Goal: Information Seeking & Learning: Learn about a topic

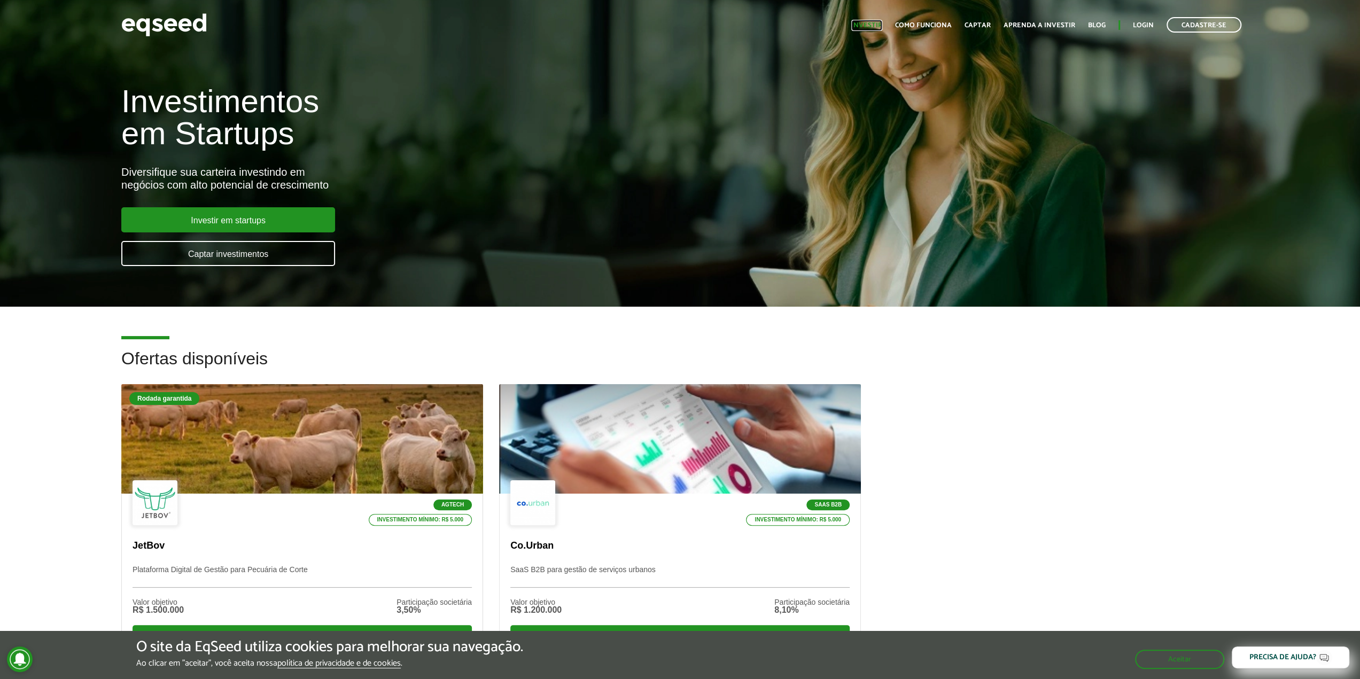
click at [867, 25] on link "Investir" at bounding box center [866, 25] width 31 height 7
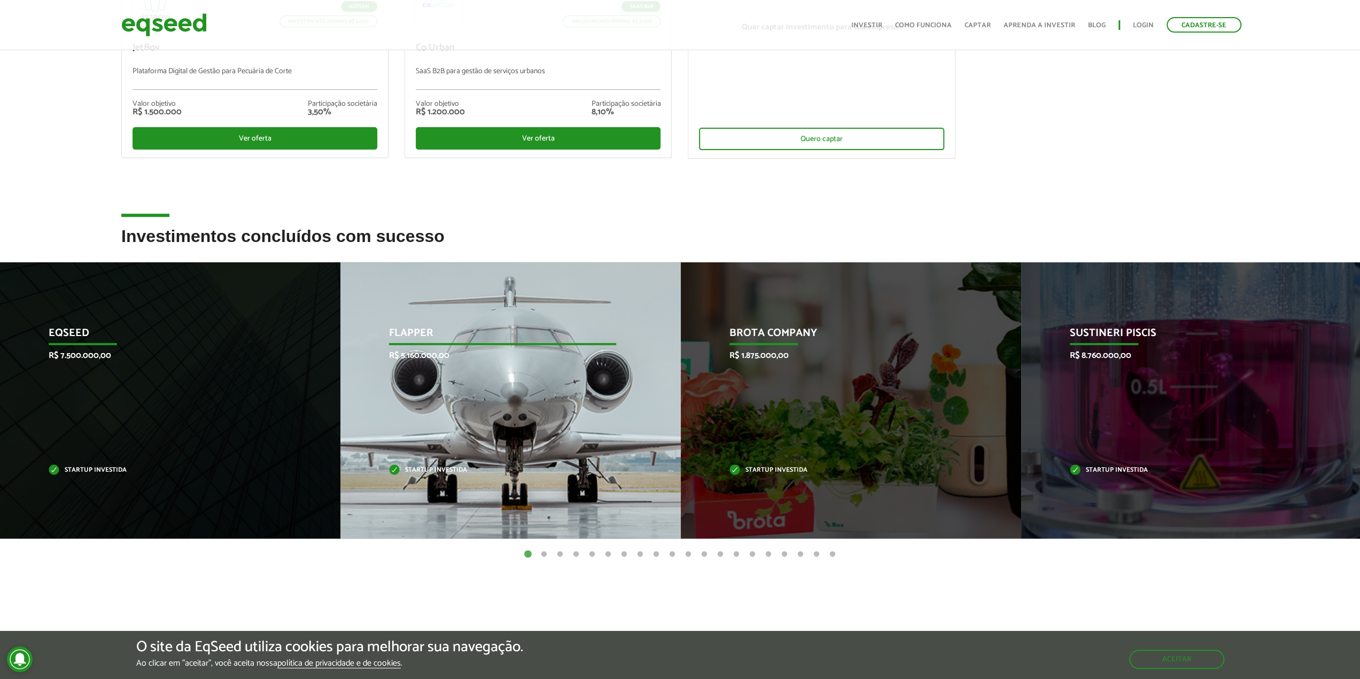
scroll to position [258, 0]
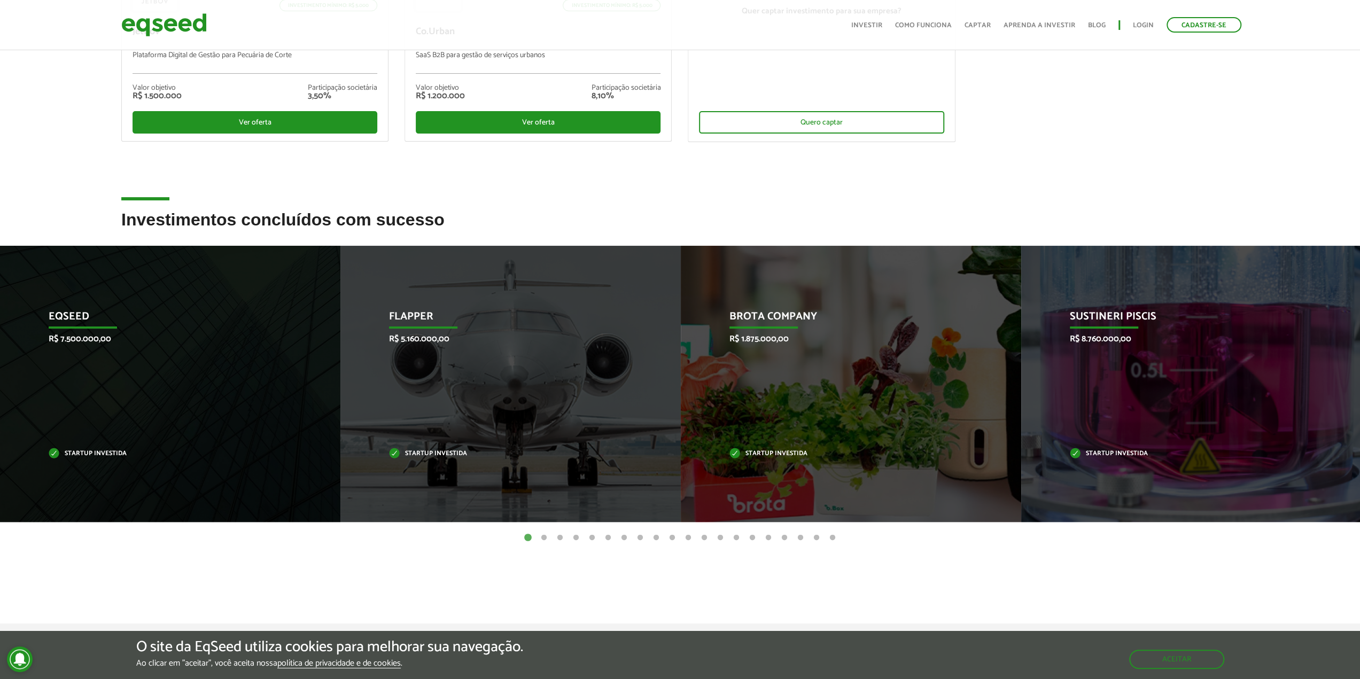
click at [539, 538] on button "2" at bounding box center [544, 538] width 11 height 11
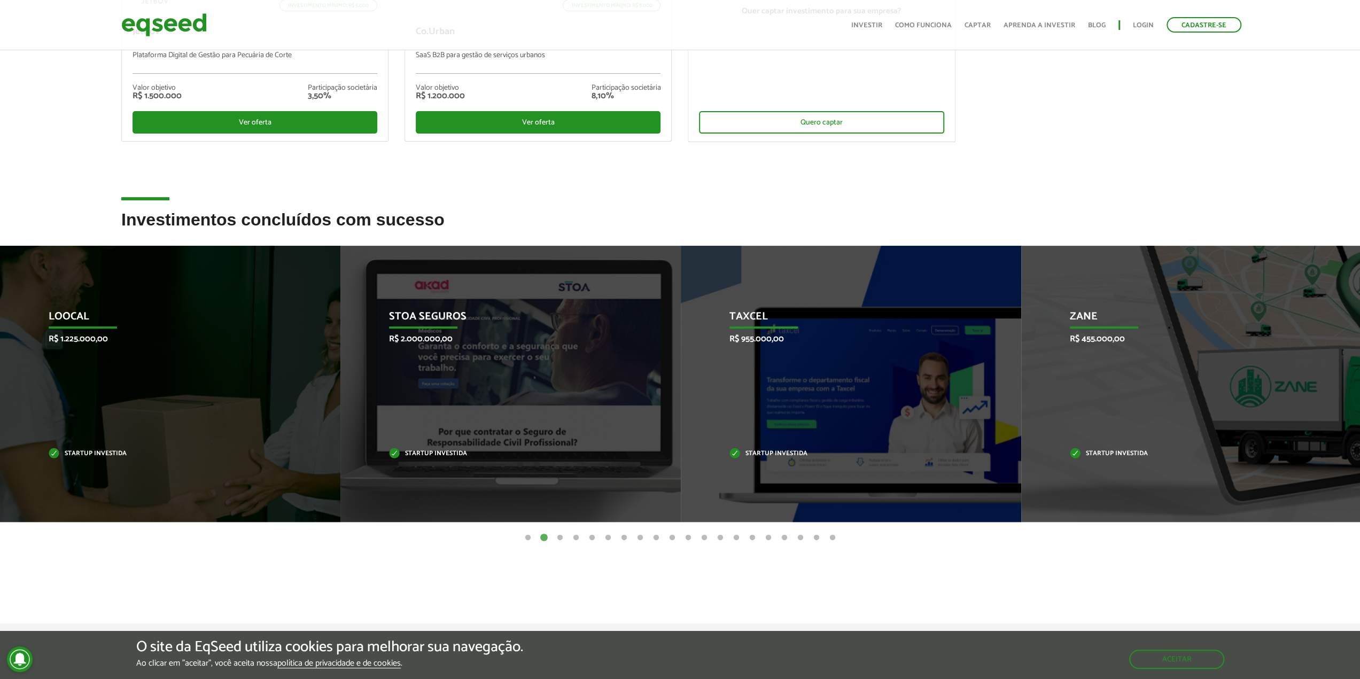
click at [558, 537] on button "3" at bounding box center [560, 538] width 11 height 11
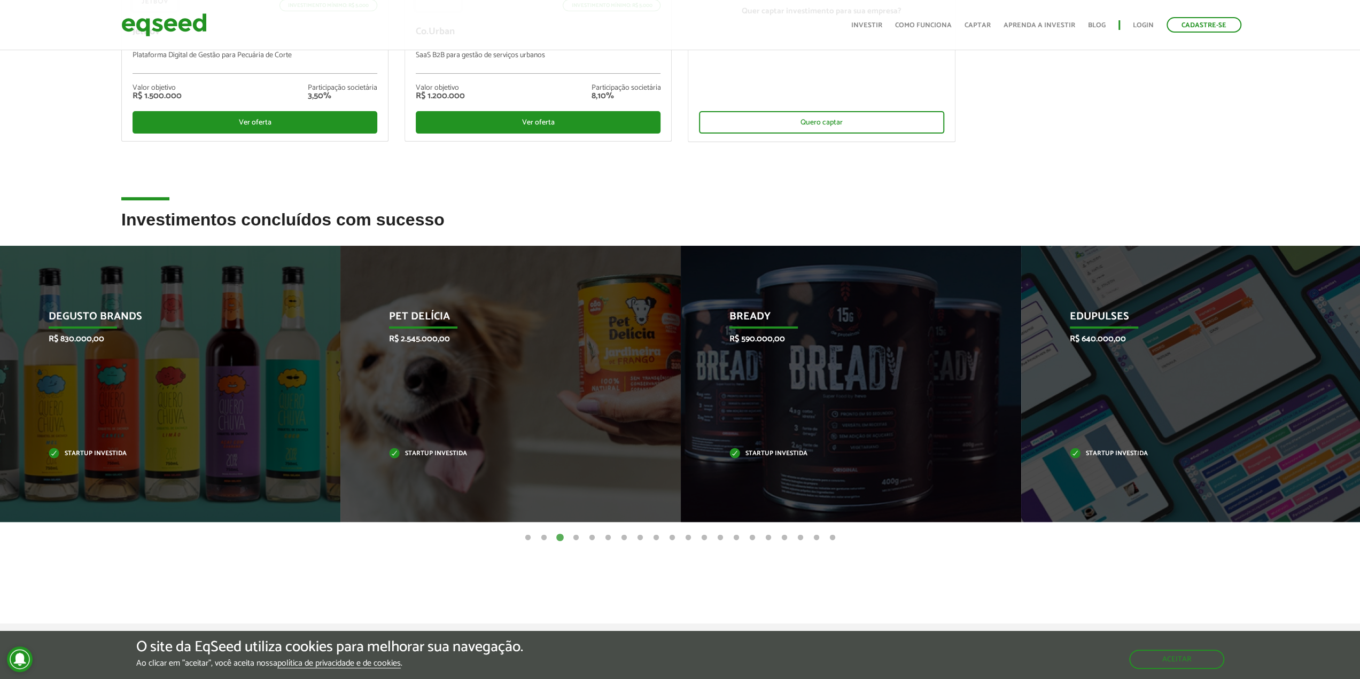
click at [579, 537] on button "4" at bounding box center [576, 538] width 11 height 11
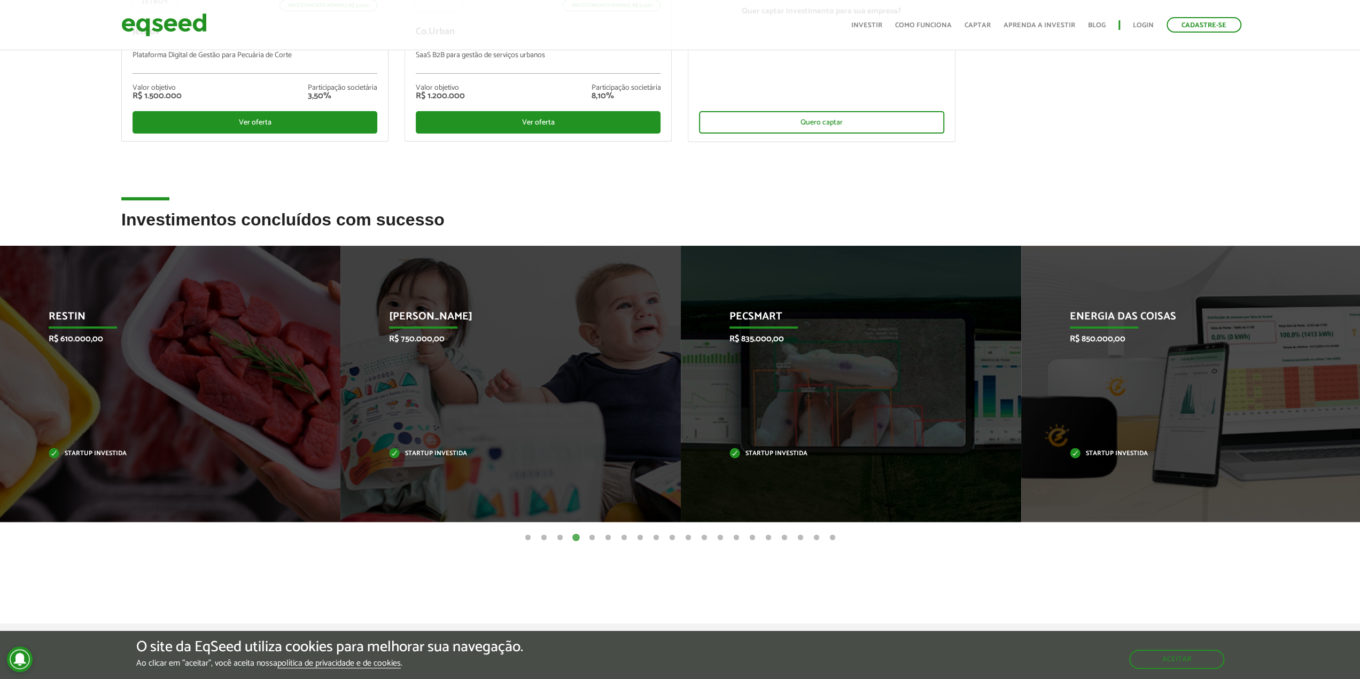
click at [591, 537] on button "5" at bounding box center [592, 538] width 11 height 11
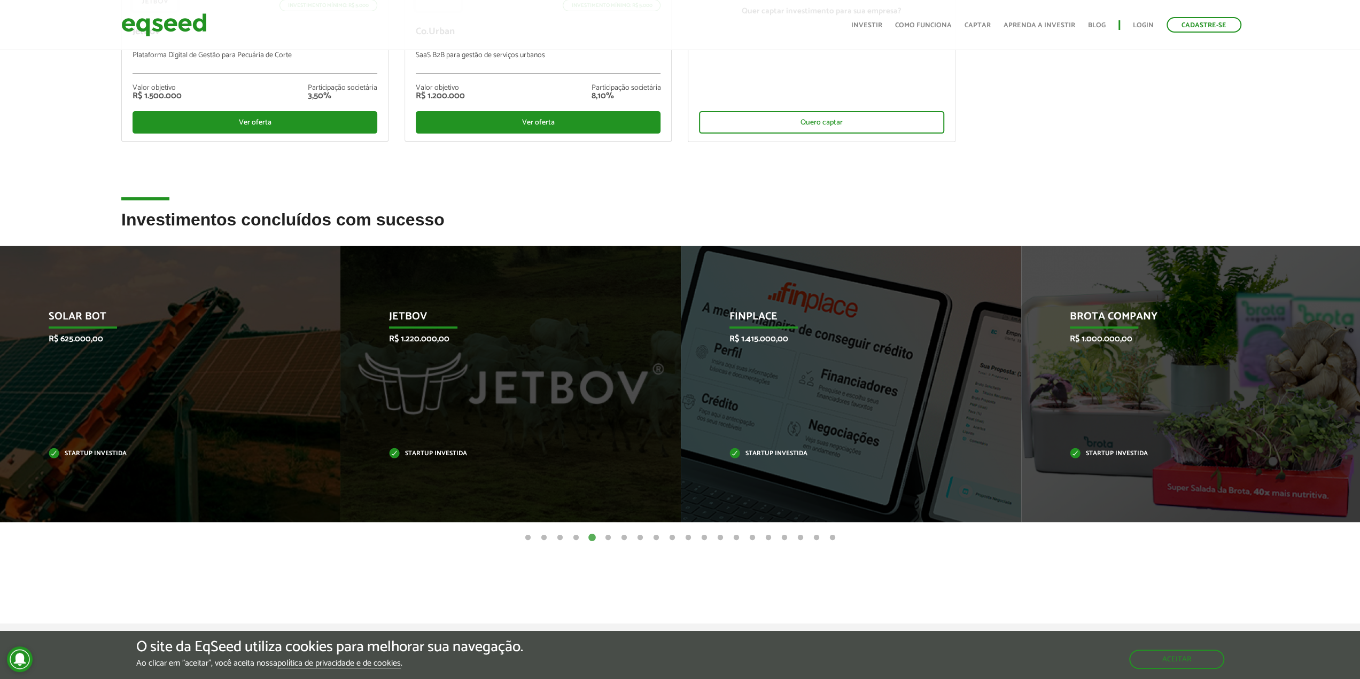
click at [612, 538] on button "6" at bounding box center [608, 538] width 11 height 11
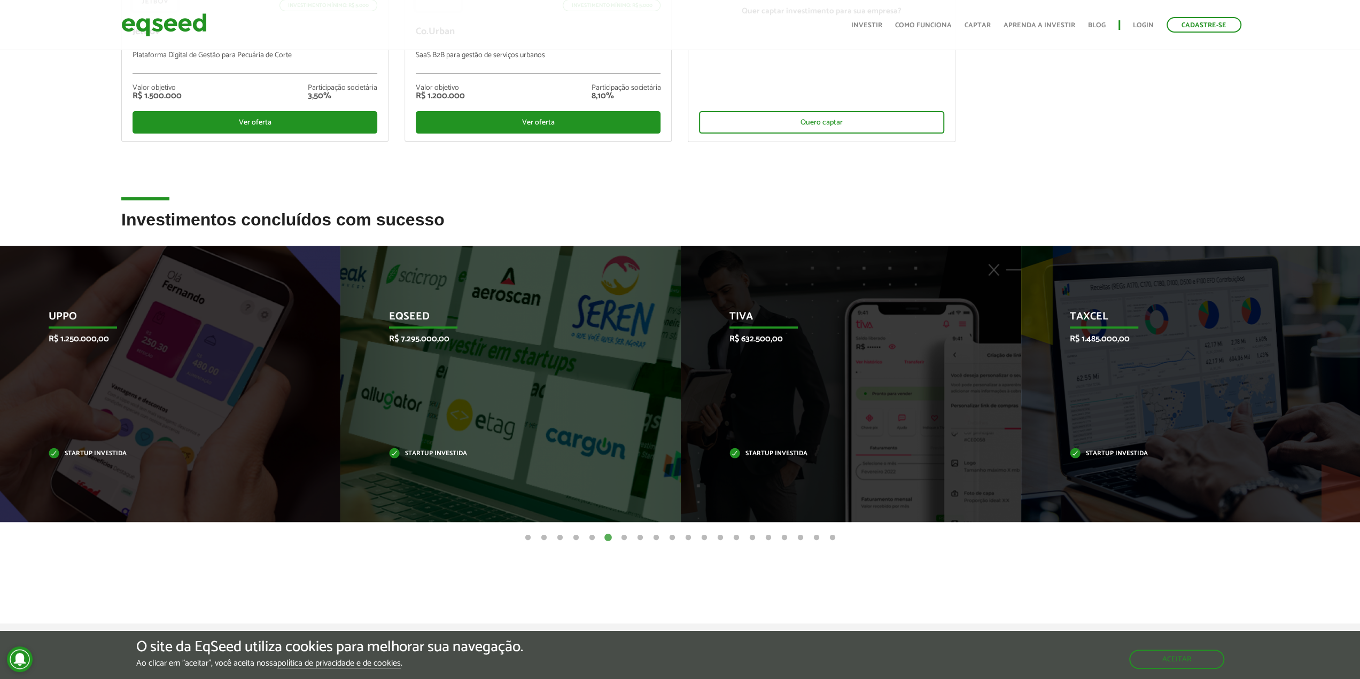
click at [625, 536] on button "7" at bounding box center [624, 538] width 11 height 11
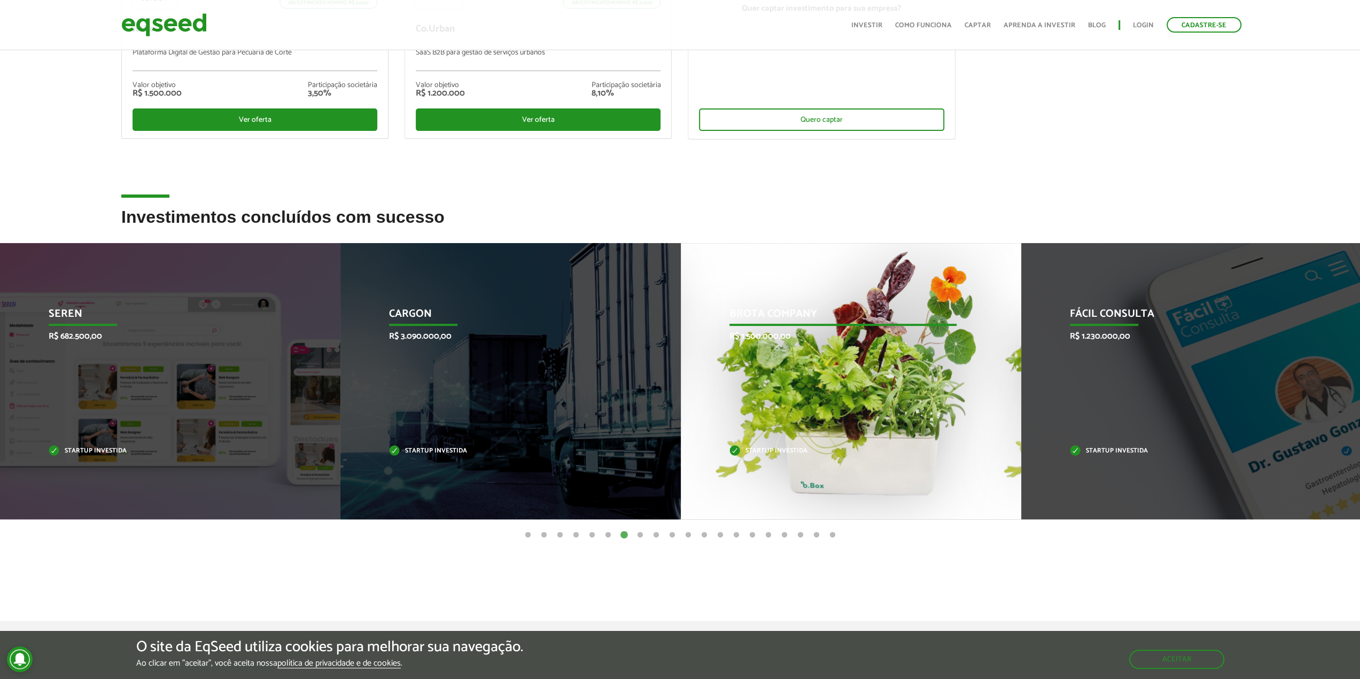
scroll to position [260, 0]
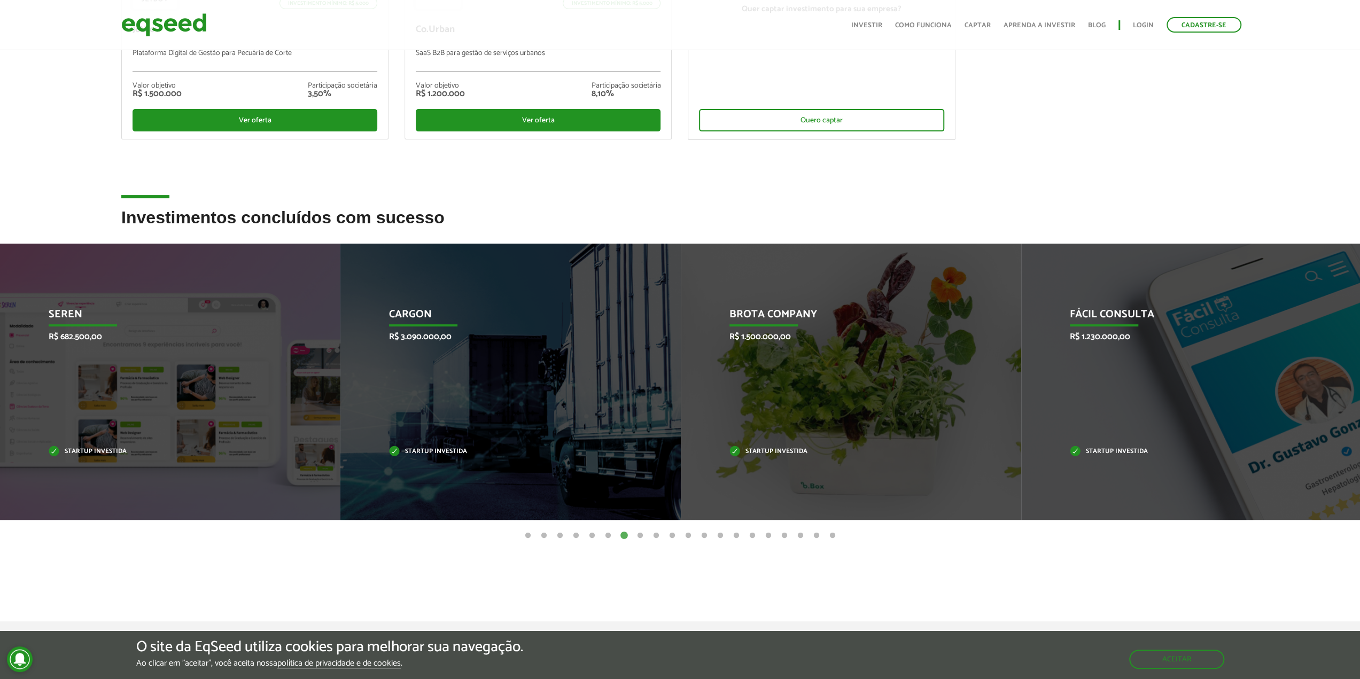
click at [642, 537] on button "8" at bounding box center [640, 536] width 11 height 11
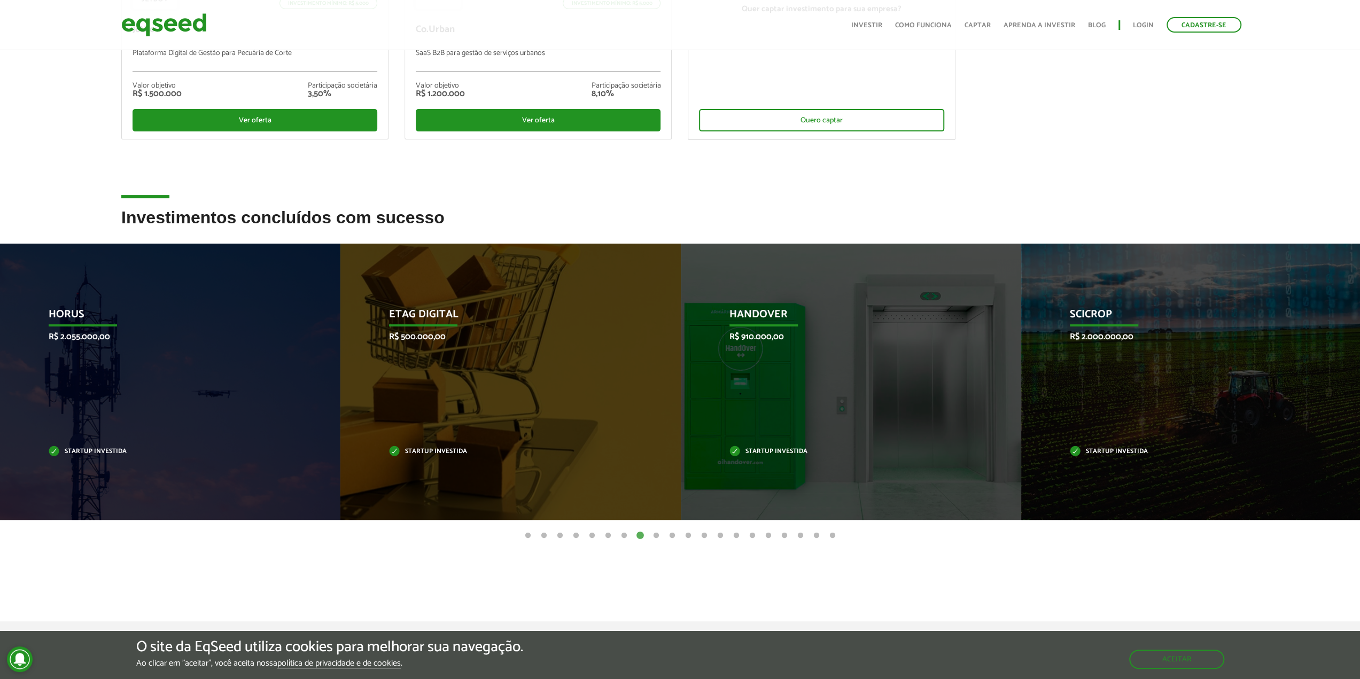
click at [657, 535] on button "9" at bounding box center [656, 536] width 11 height 11
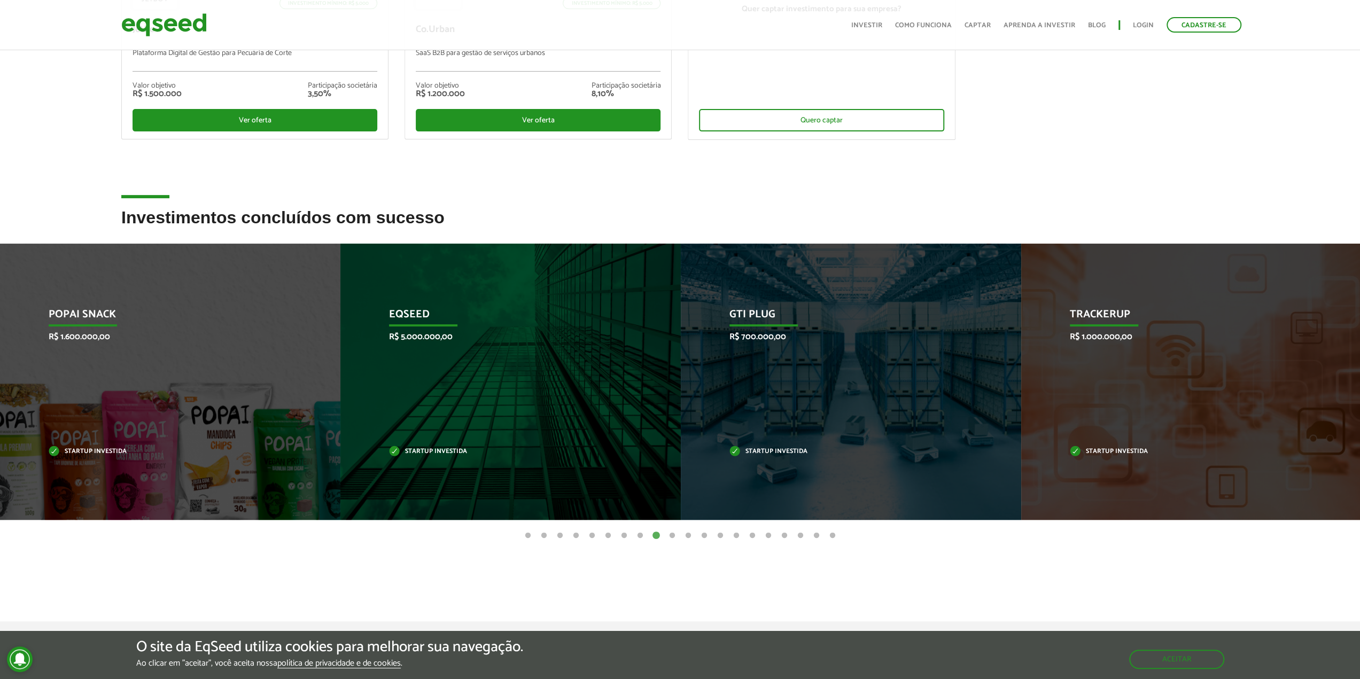
click at [668, 535] on button "10" at bounding box center [672, 536] width 11 height 11
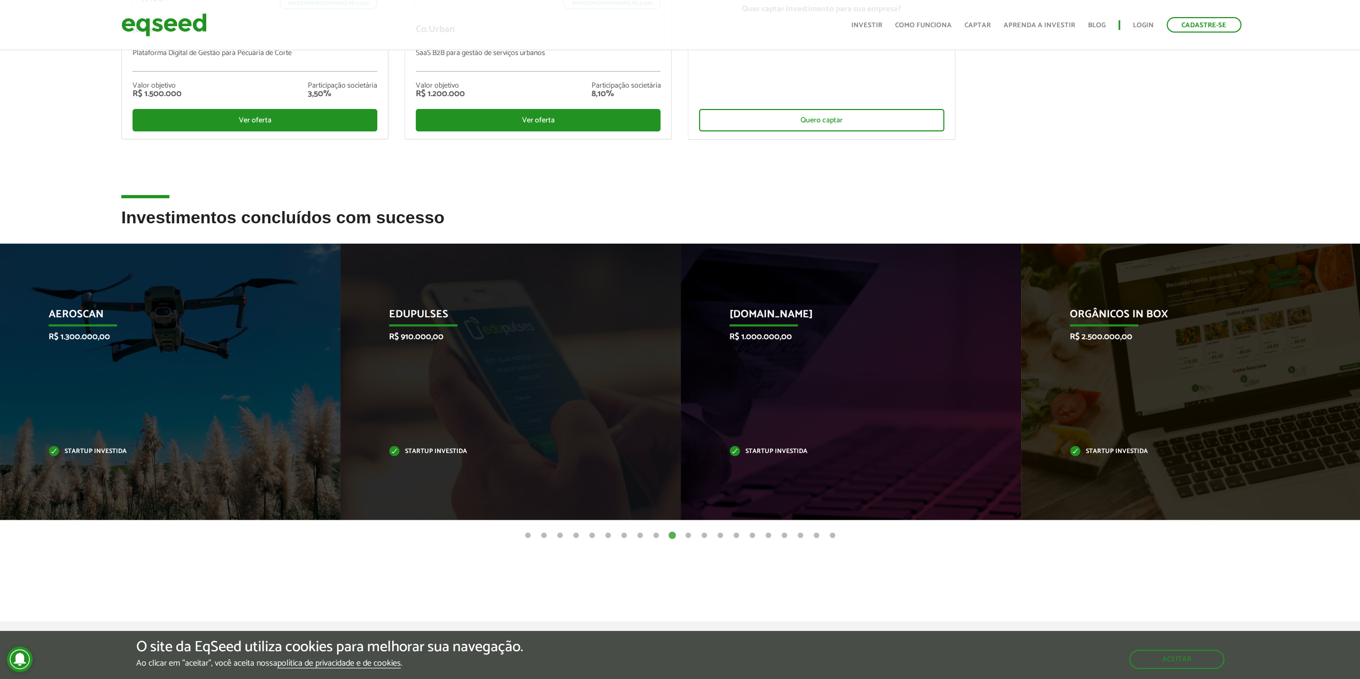
click at [686, 535] on button "11" at bounding box center [688, 536] width 11 height 11
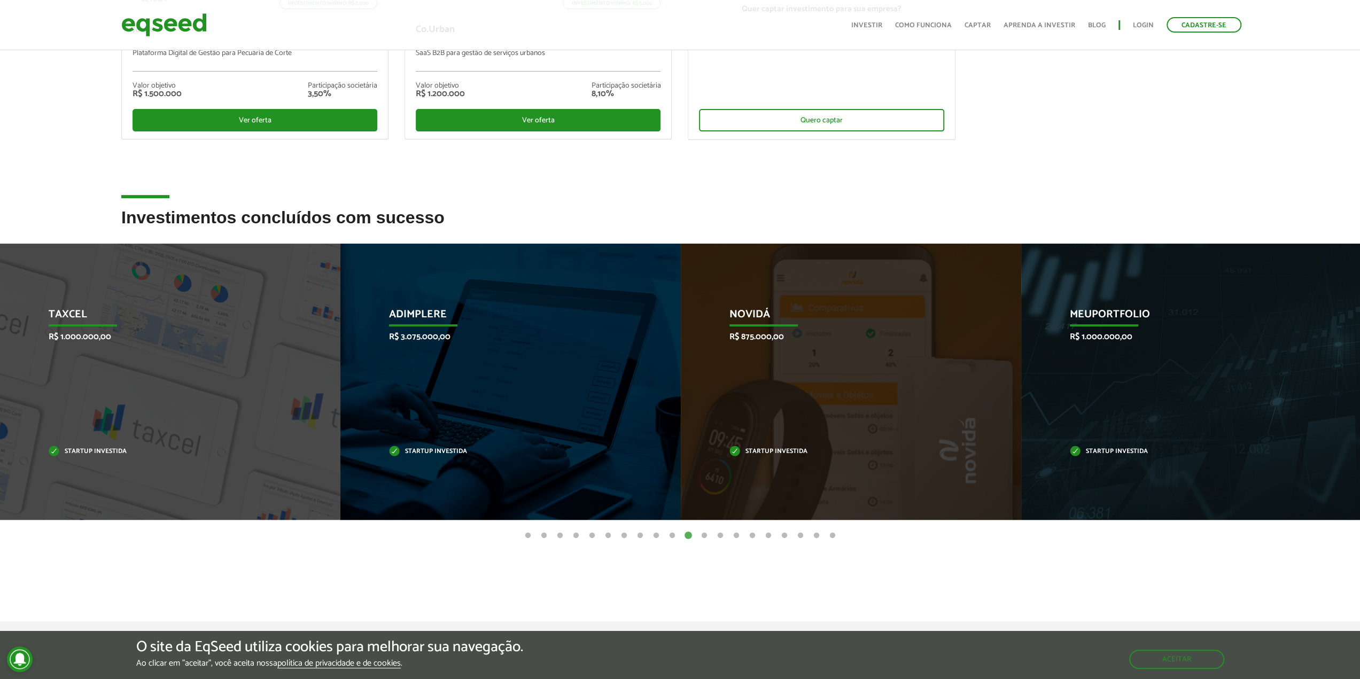
click at [702, 537] on button "12" at bounding box center [704, 536] width 11 height 11
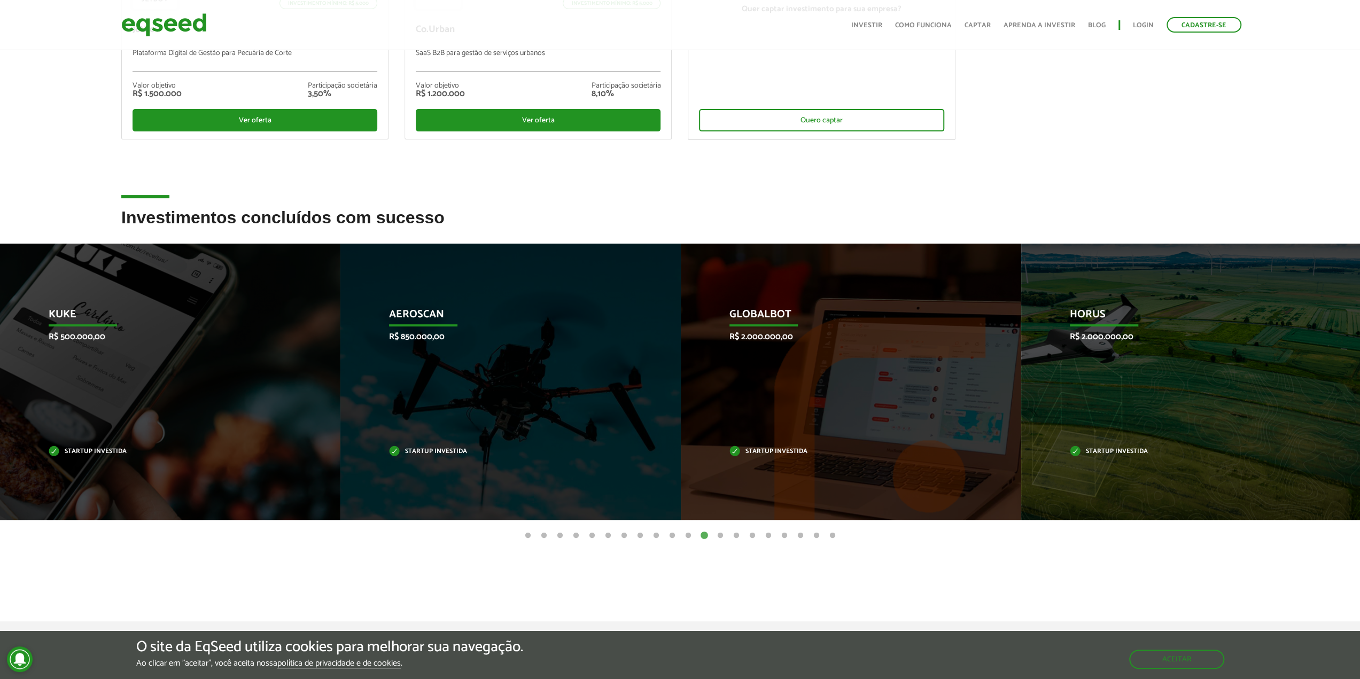
click at [720, 537] on button "13" at bounding box center [720, 536] width 11 height 11
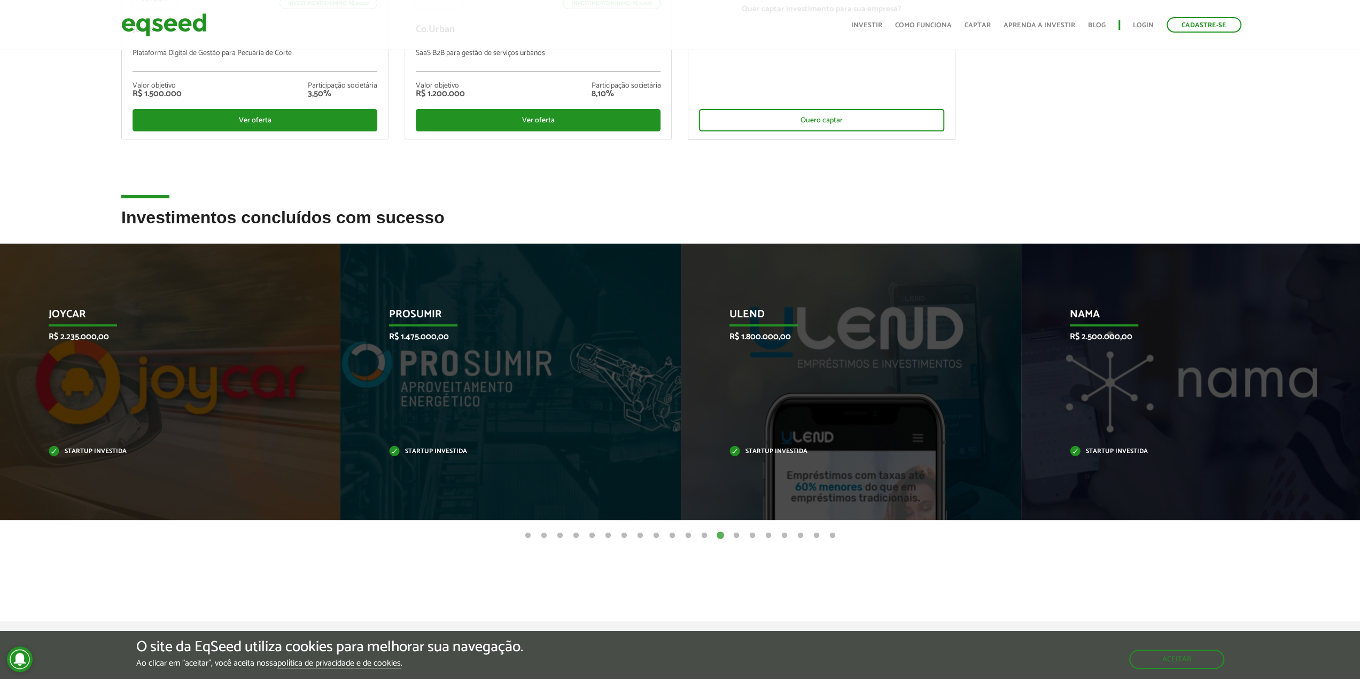
click at [736, 535] on button "14" at bounding box center [736, 536] width 11 height 11
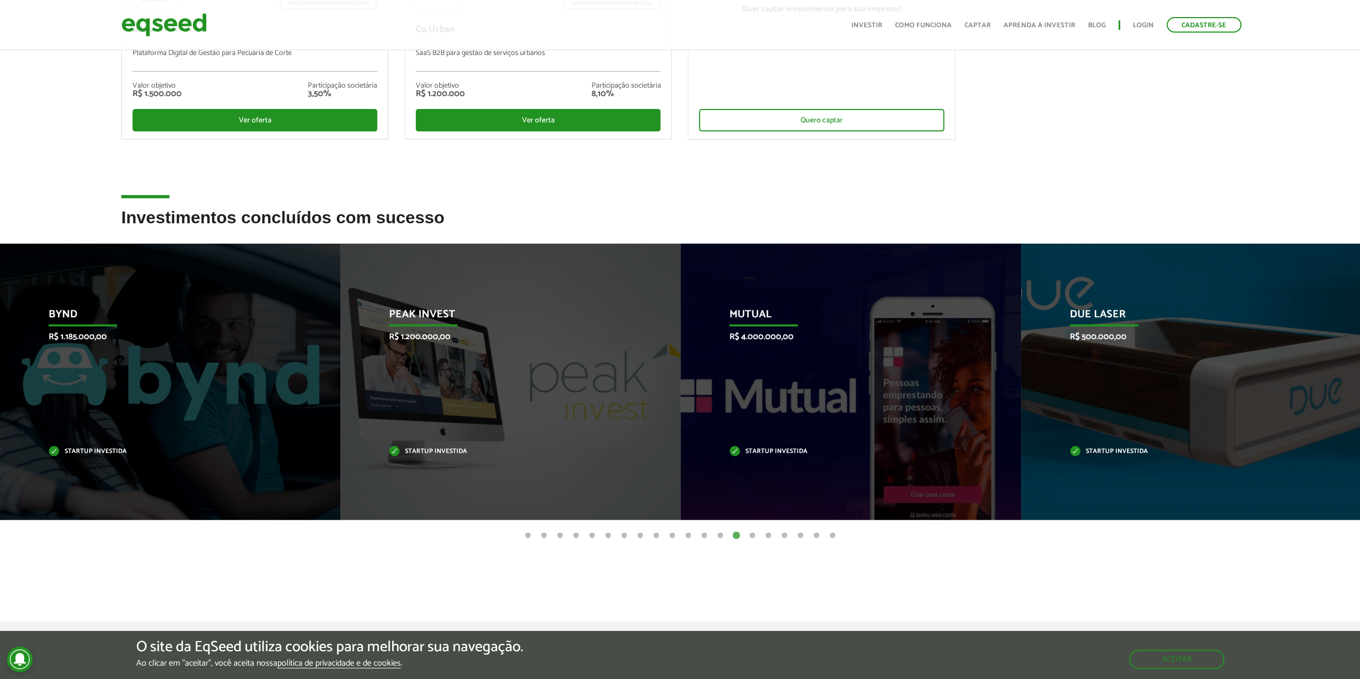
click at [751, 536] on button "15" at bounding box center [752, 536] width 11 height 11
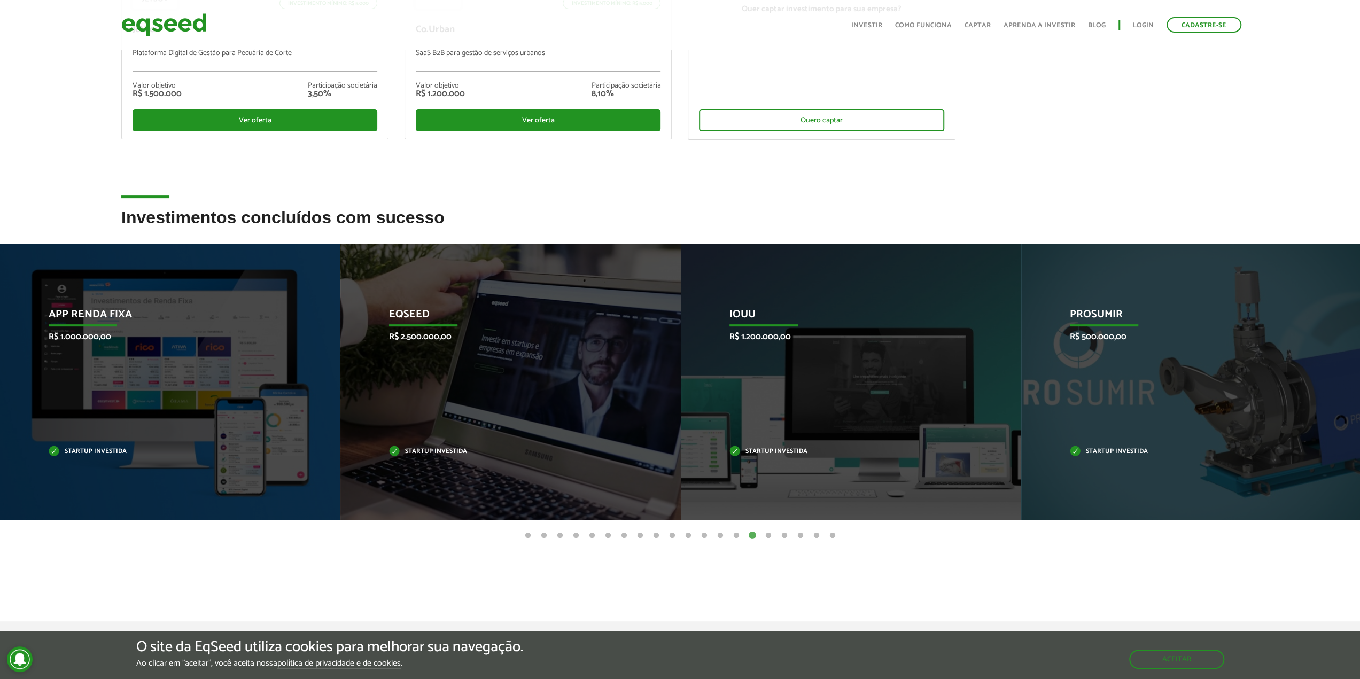
click at [768, 535] on button "16" at bounding box center [768, 536] width 11 height 11
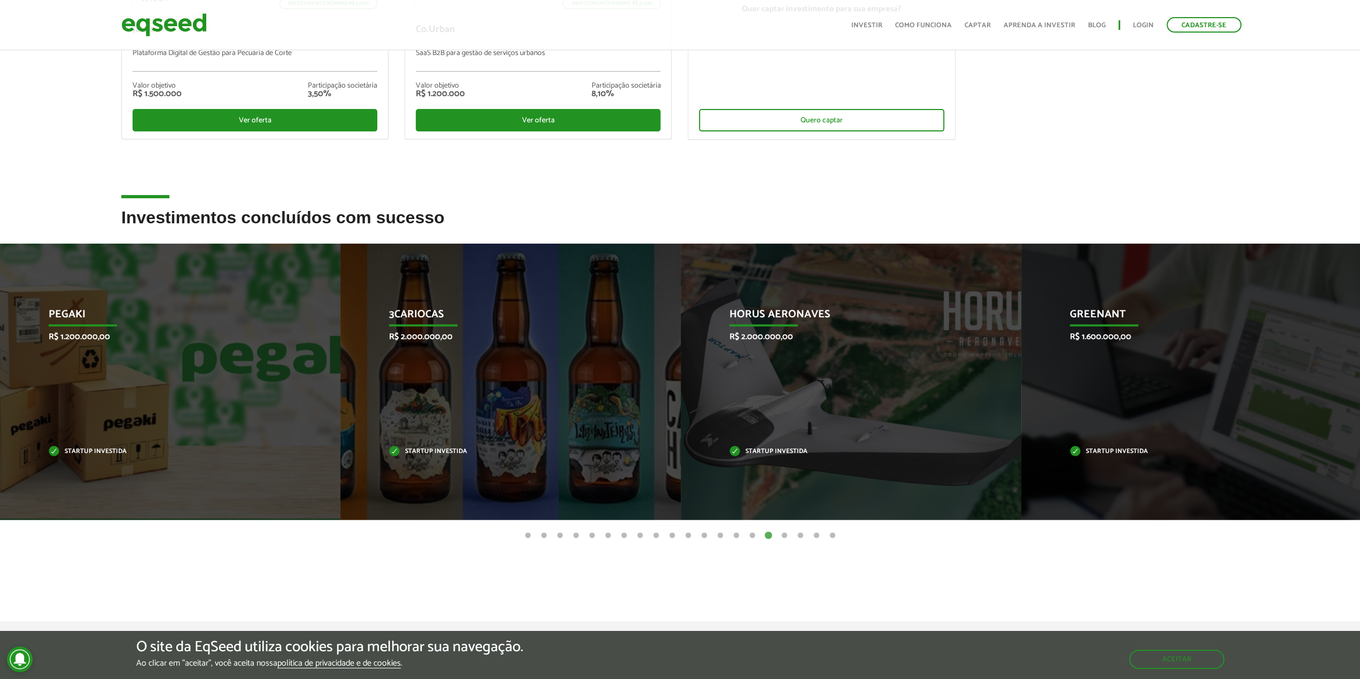
click at [787, 535] on button "17" at bounding box center [784, 536] width 11 height 11
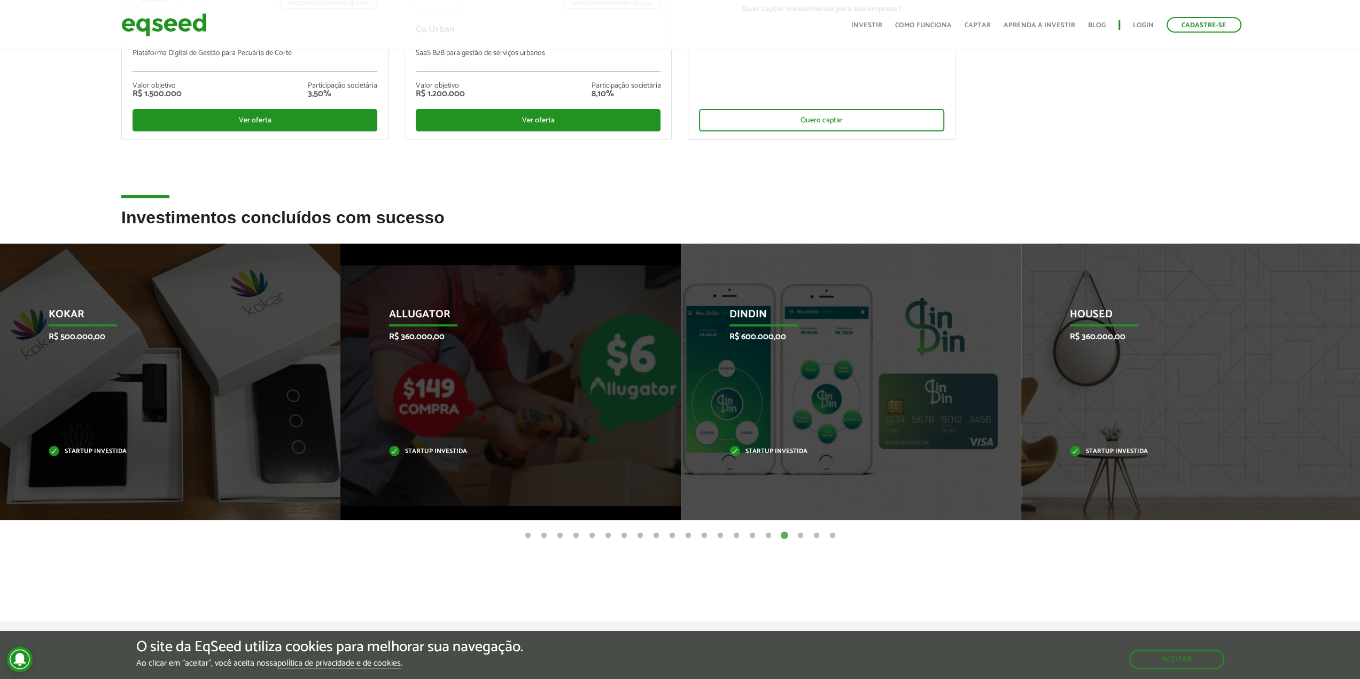
click at [802, 535] on button "18" at bounding box center [800, 536] width 11 height 11
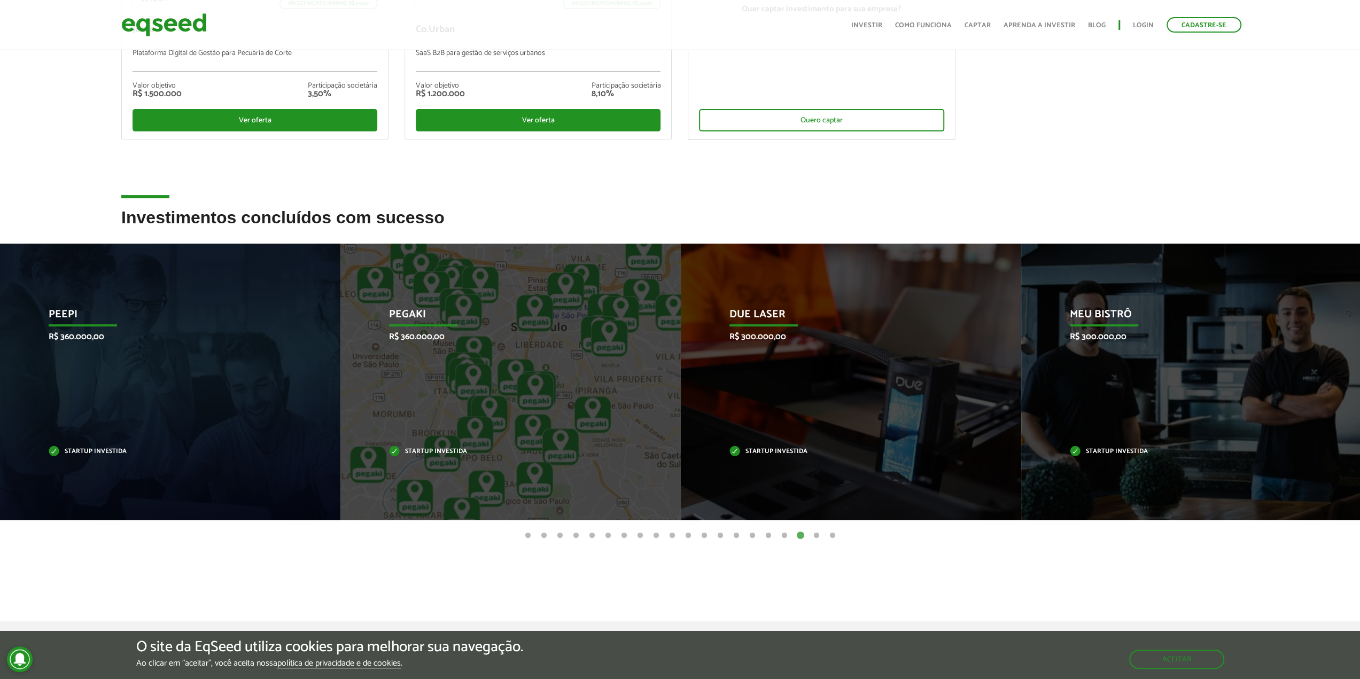
click at [816, 533] on button "19" at bounding box center [816, 536] width 11 height 11
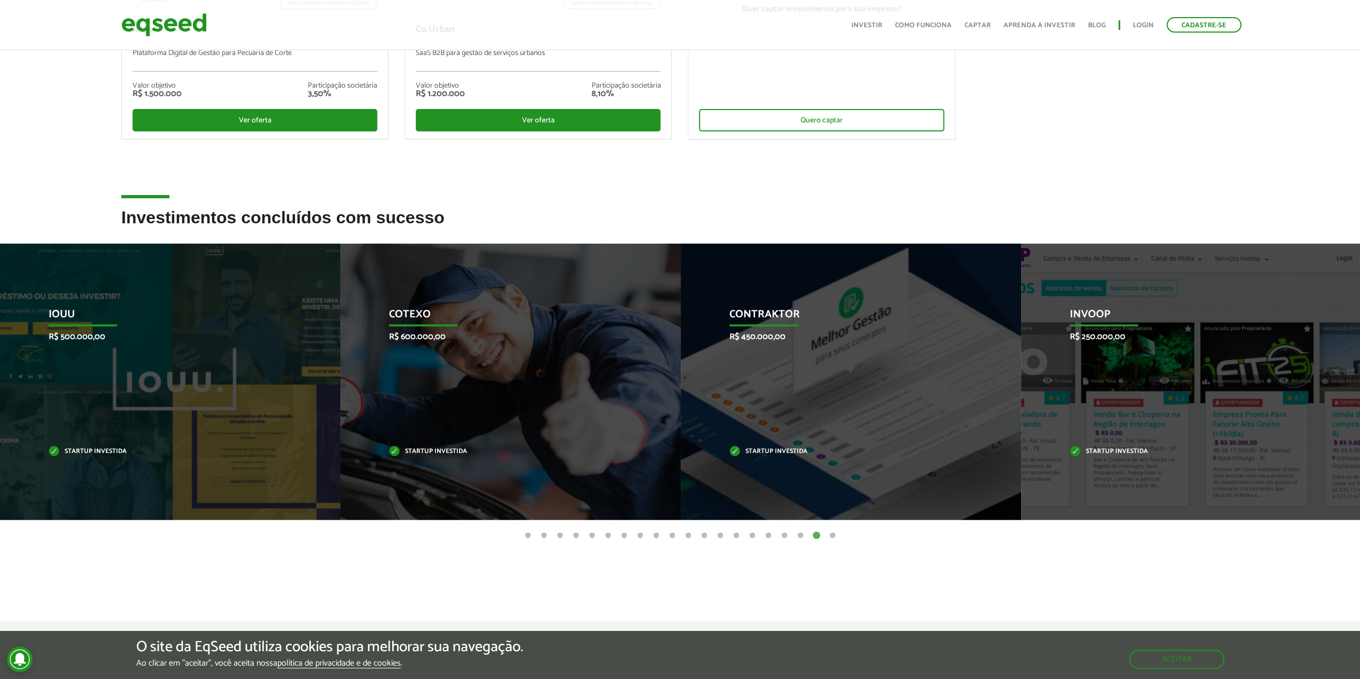
click at [834, 534] on button "20" at bounding box center [832, 536] width 11 height 11
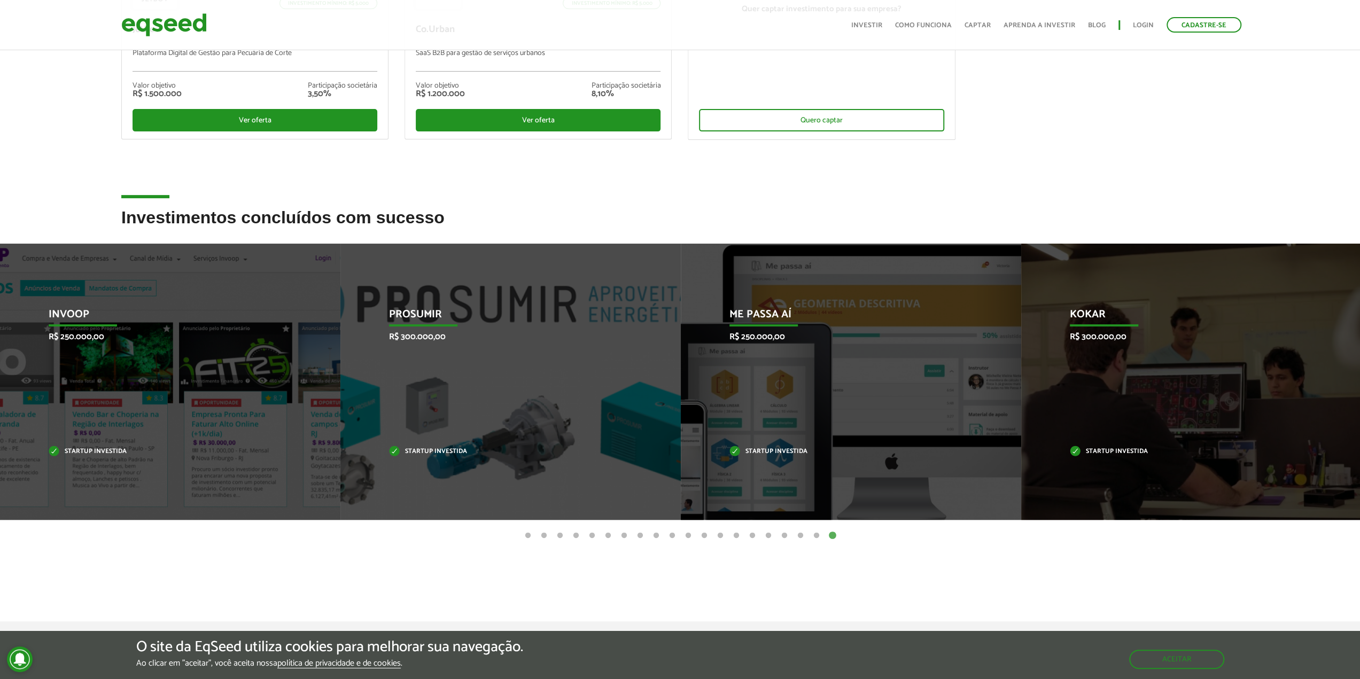
click at [526, 534] on button "1" at bounding box center [528, 536] width 11 height 11
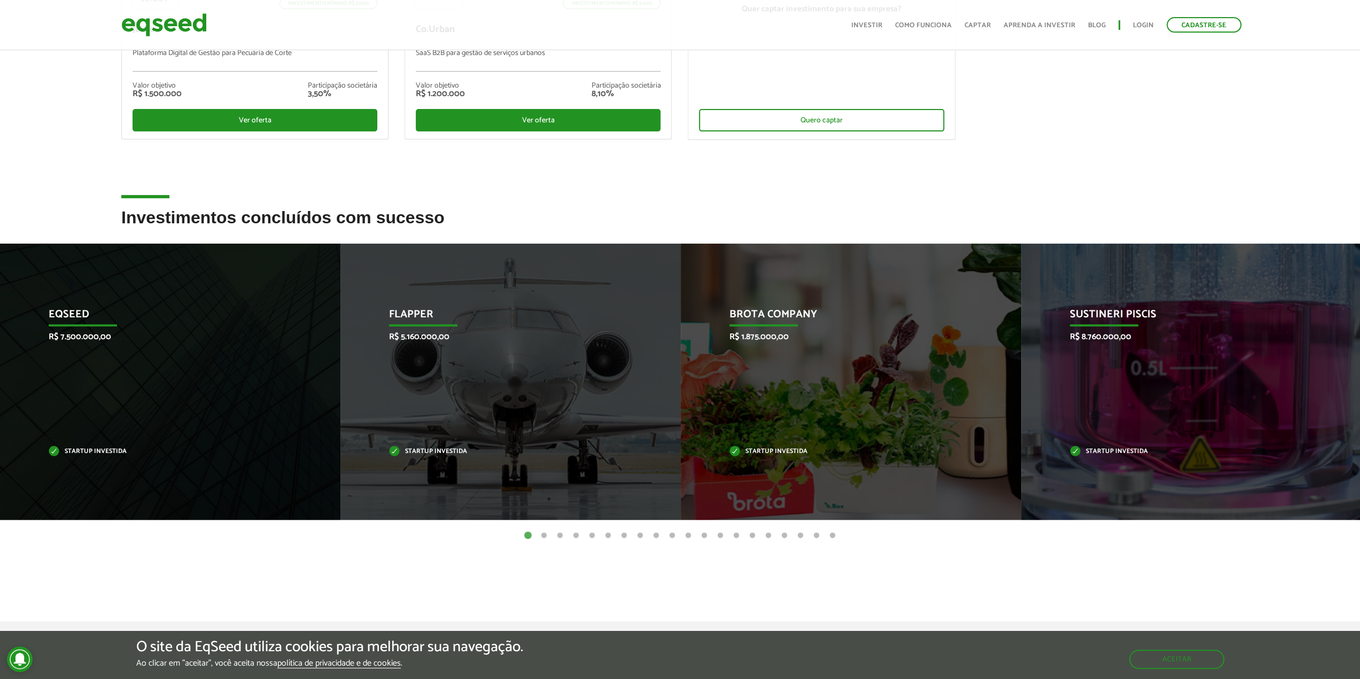
click at [541, 535] on button "2" at bounding box center [544, 536] width 11 height 11
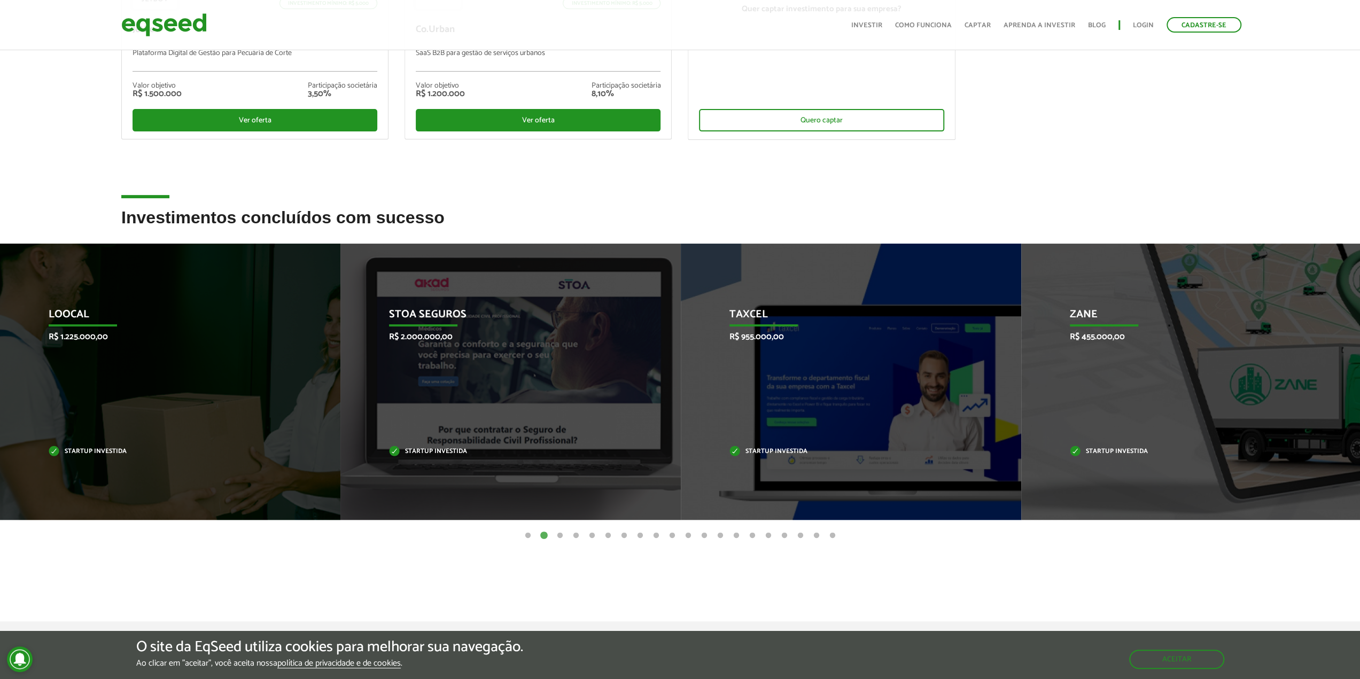
click at [560, 535] on button "3" at bounding box center [560, 536] width 11 height 11
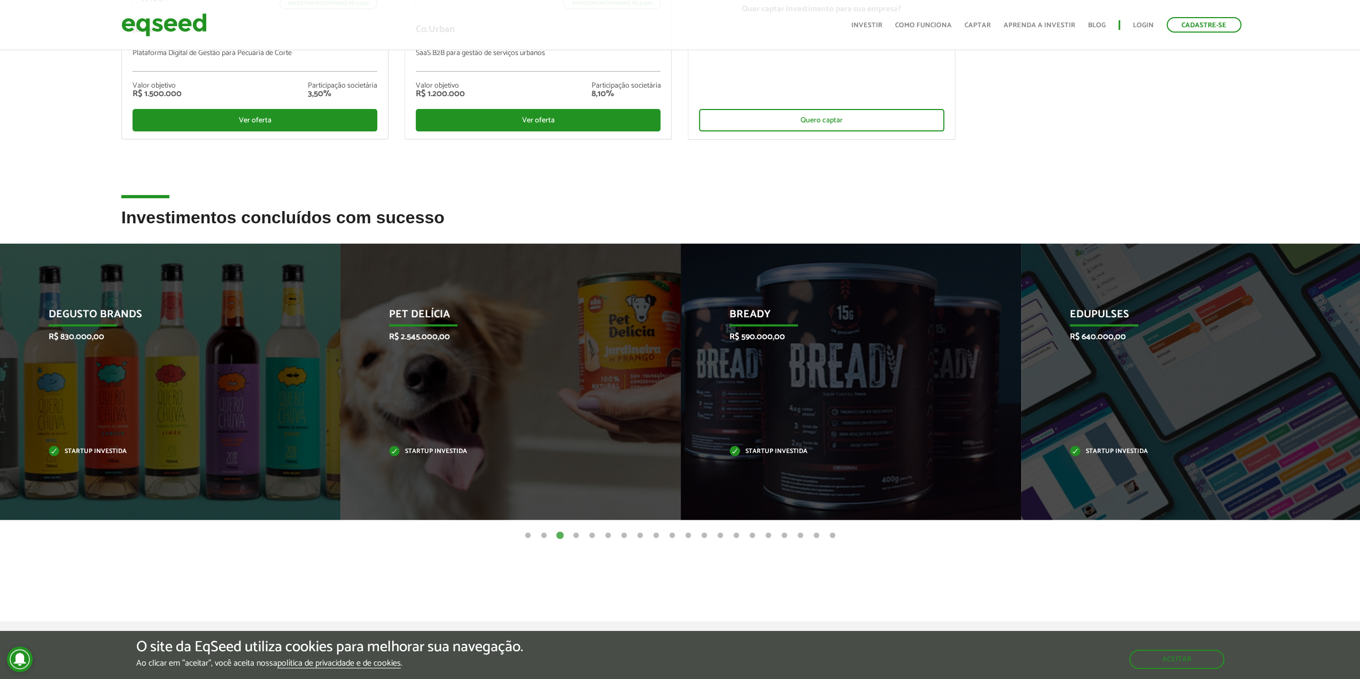
click at [576, 536] on button "4" at bounding box center [576, 536] width 11 height 11
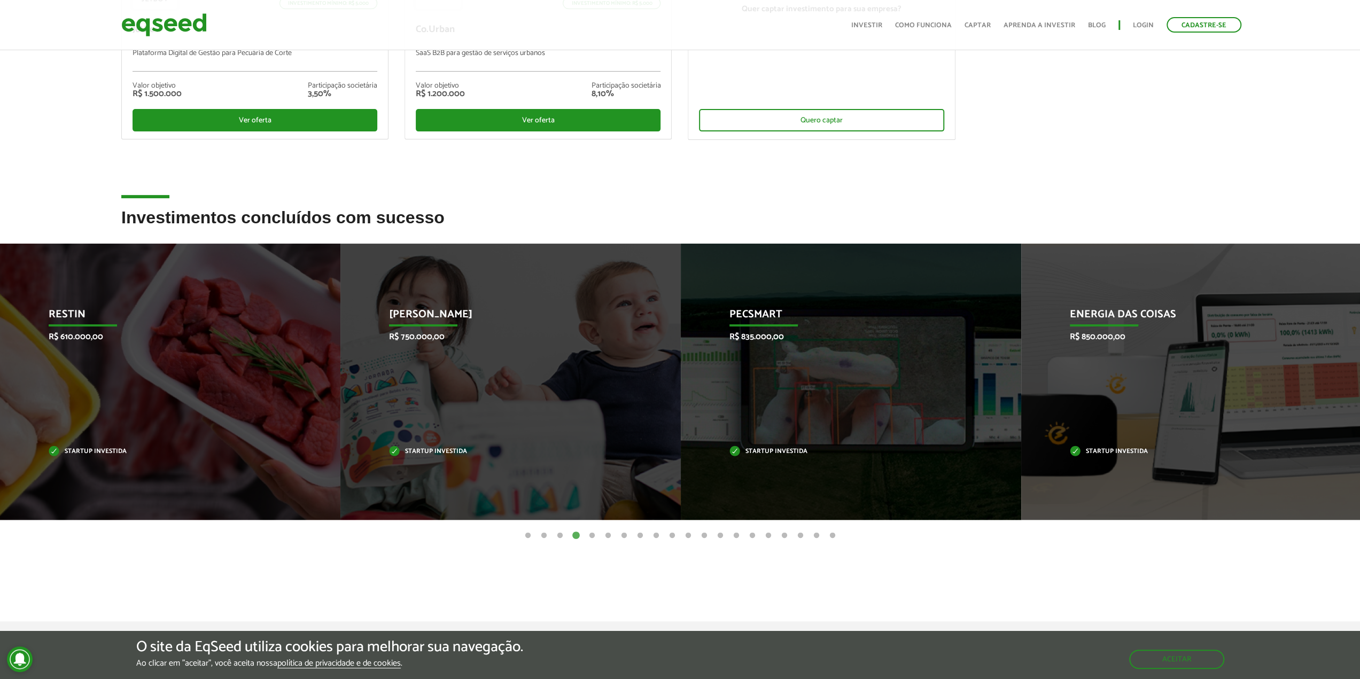
click at [588, 537] on button "5" at bounding box center [592, 536] width 11 height 11
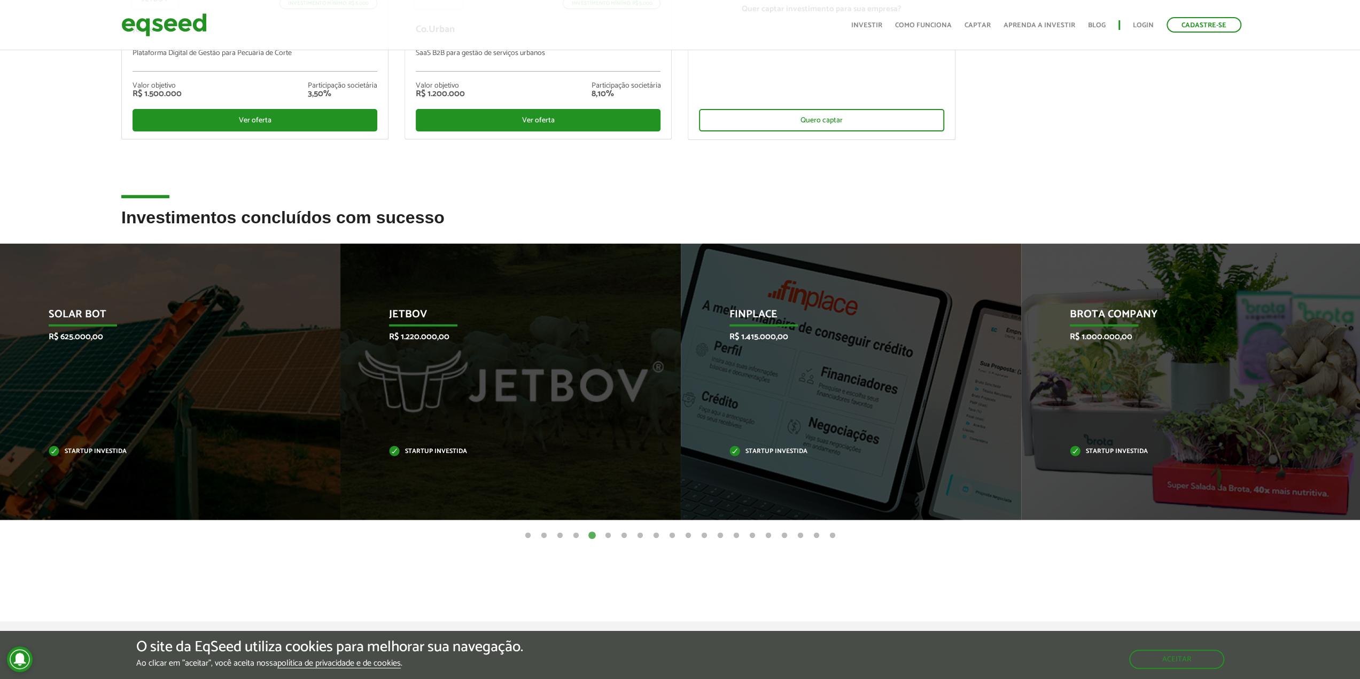
click at [610, 535] on button "6" at bounding box center [608, 536] width 11 height 11
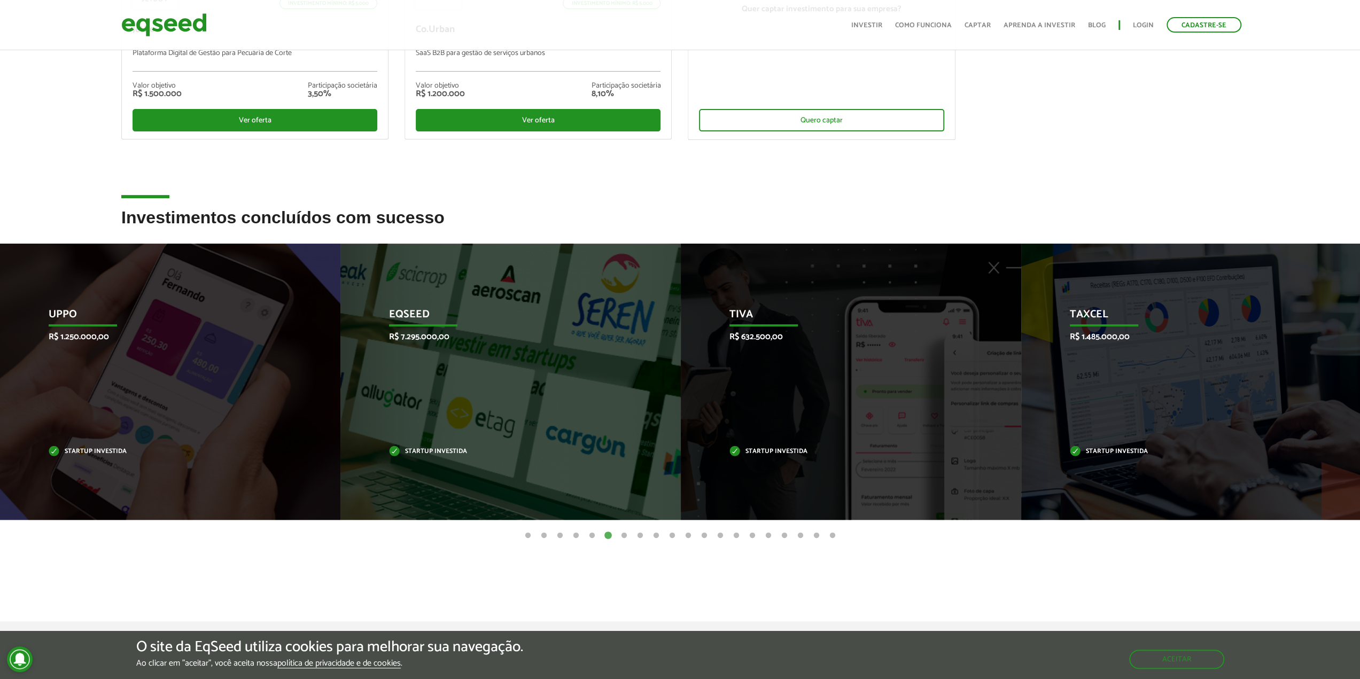
click at [629, 532] on ul "1 2 3 4 5 6 7 8 9 10 11 12 13 14 15 16 17 18 19 20" at bounding box center [680, 536] width 1360 height 12
click at [625, 535] on button "7" at bounding box center [624, 536] width 11 height 11
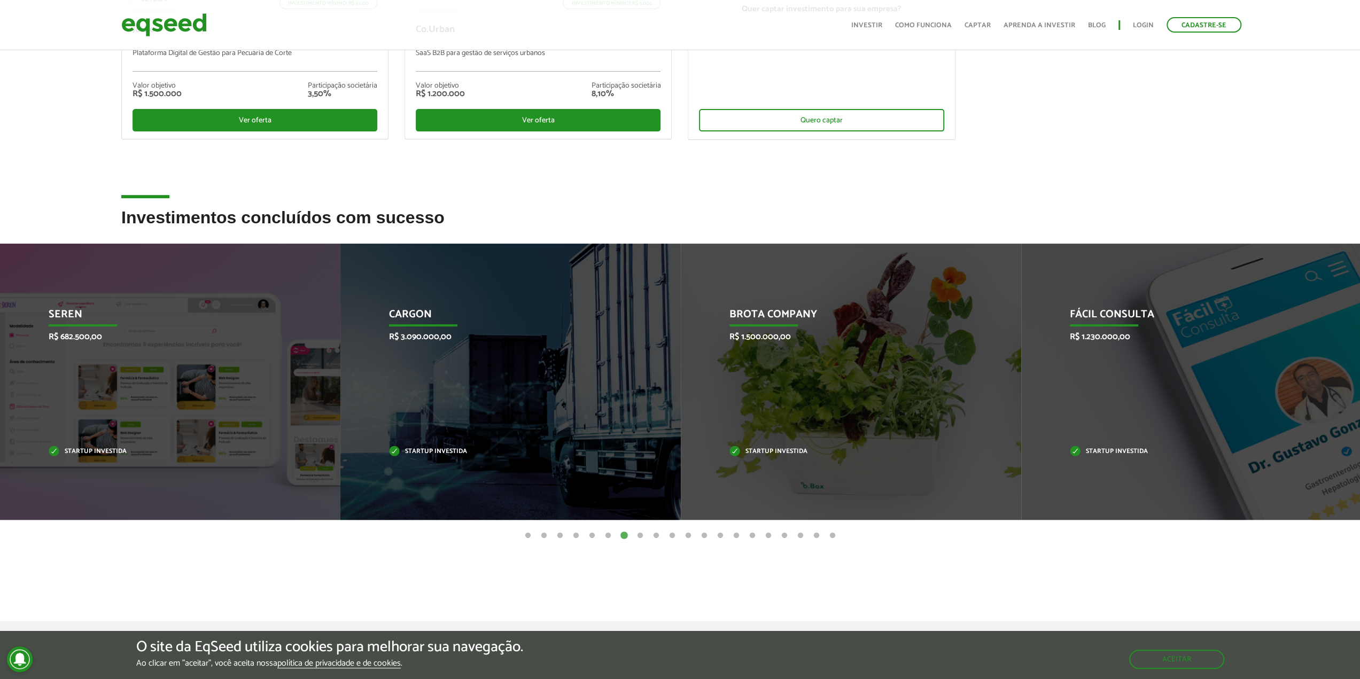
click at [638, 539] on button "8" at bounding box center [640, 536] width 11 height 11
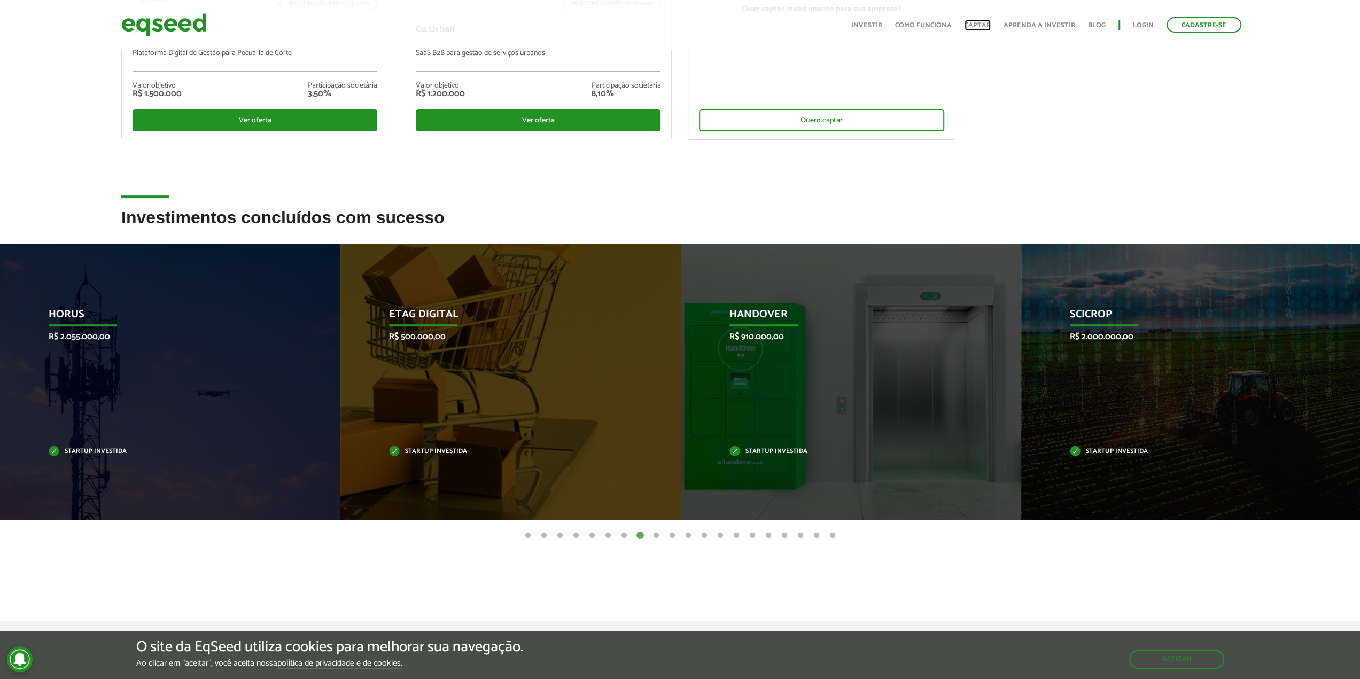
click at [977, 27] on link "Captar" at bounding box center [978, 25] width 26 height 7
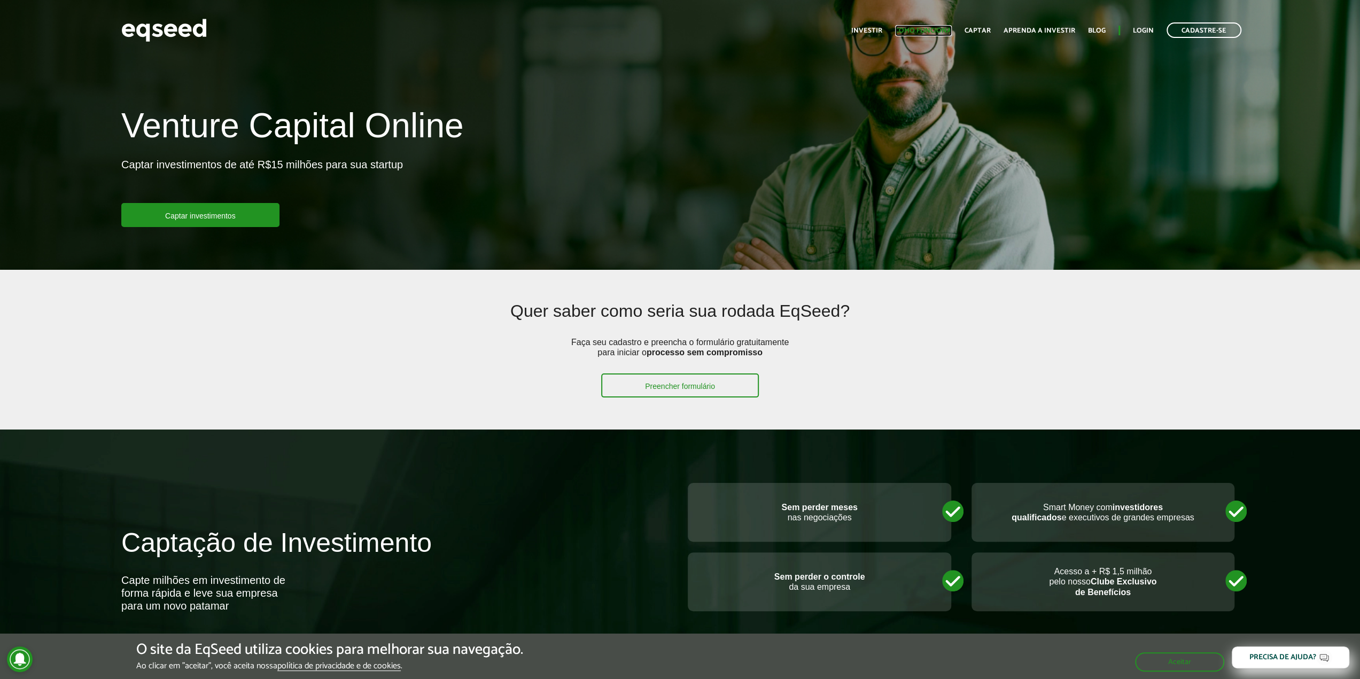
click at [952, 27] on link "Como funciona" at bounding box center [923, 30] width 57 height 7
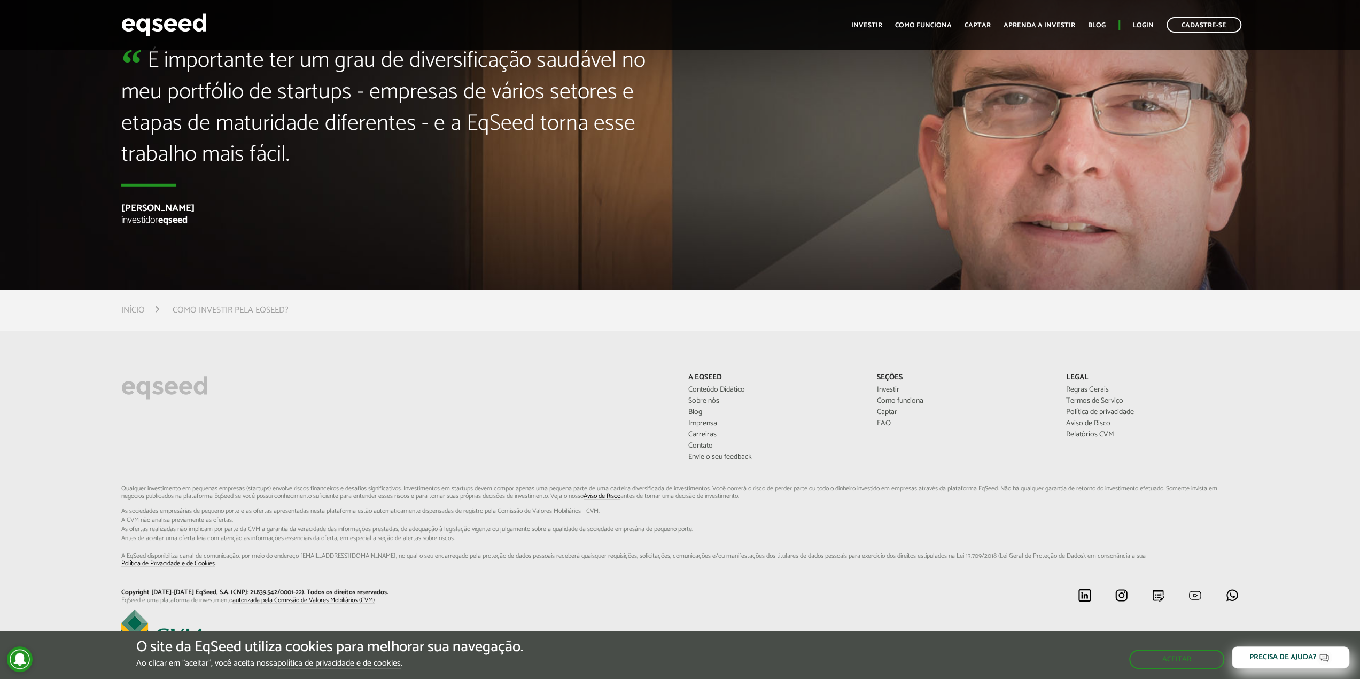
scroll to position [3104, 0]
